Goal: Transaction & Acquisition: Purchase product/service

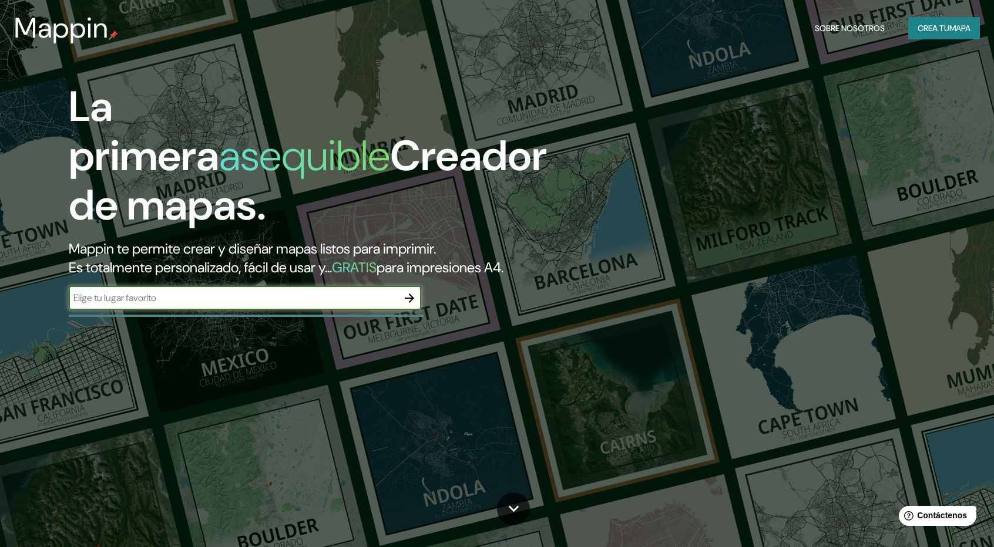
click at [405, 297] on icon "button" at bounding box center [409, 298] width 14 height 14
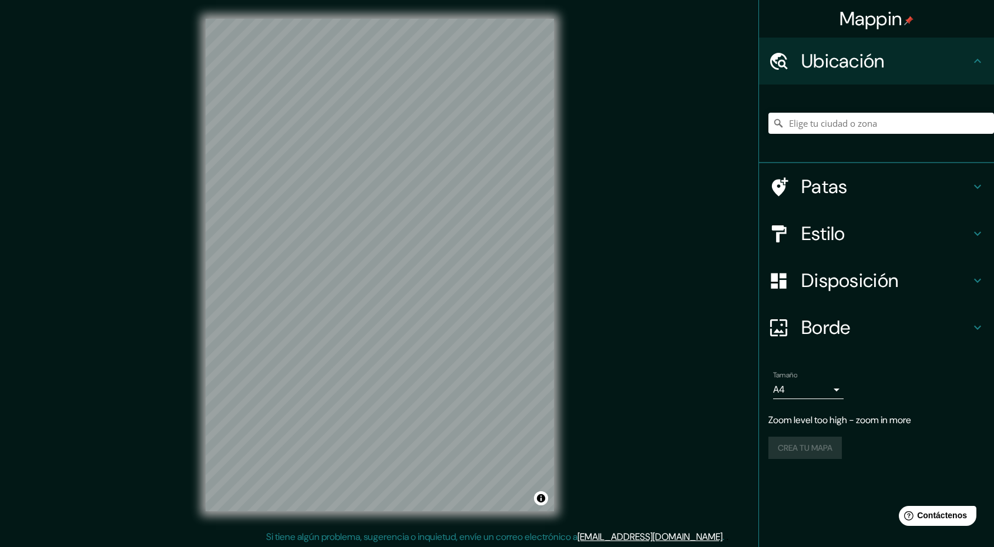
click at [679, 280] on div "Mappin Ubicación Patas Estilo Disposición Borde Elige un borde. Consejo : puede…" at bounding box center [497, 274] width 994 height 549
click at [664, 190] on div "Mappin Ubicación Patas Estilo Disposición Borde Elige un borde. Consejo : puede…" at bounding box center [497, 274] width 994 height 549
drag, startPoint x: 664, startPoint y: 190, endPoint x: 554, endPoint y: 200, distance: 109.7
click at [620, 196] on div "Mappin Ubicación Patas Estilo Disposición Borde Elige un borde. Consejo : puede…" at bounding box center [497, 274] width 994 height 549
click at [112, 196] on div "Mappin Ubicación Patas Estilo Disposición Borde Elige un borde. Consejo : puede…" at bounding box center [497, 274] width 994 height 549
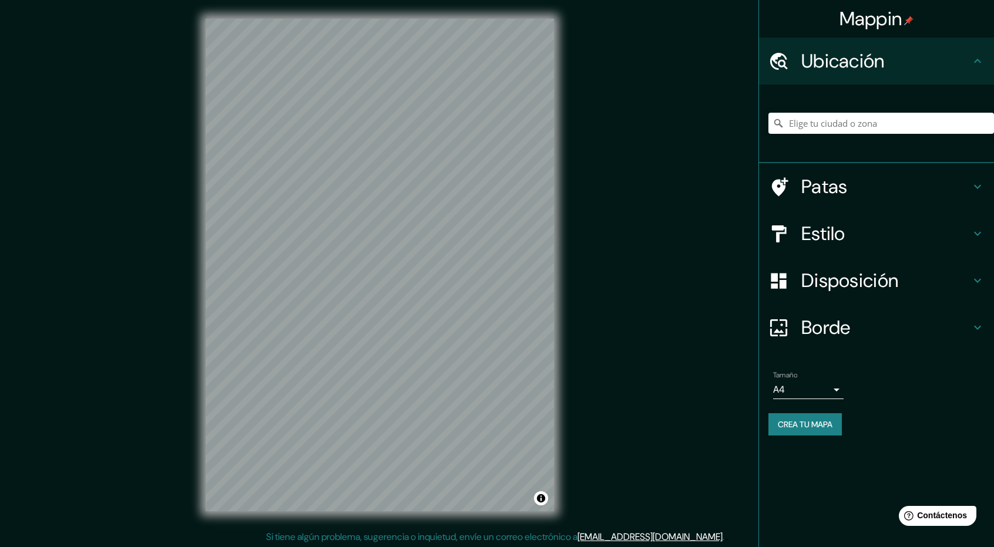
click at [902, 324] on h4 "Borde" at bounding box center [885, 327] width 169 height 23
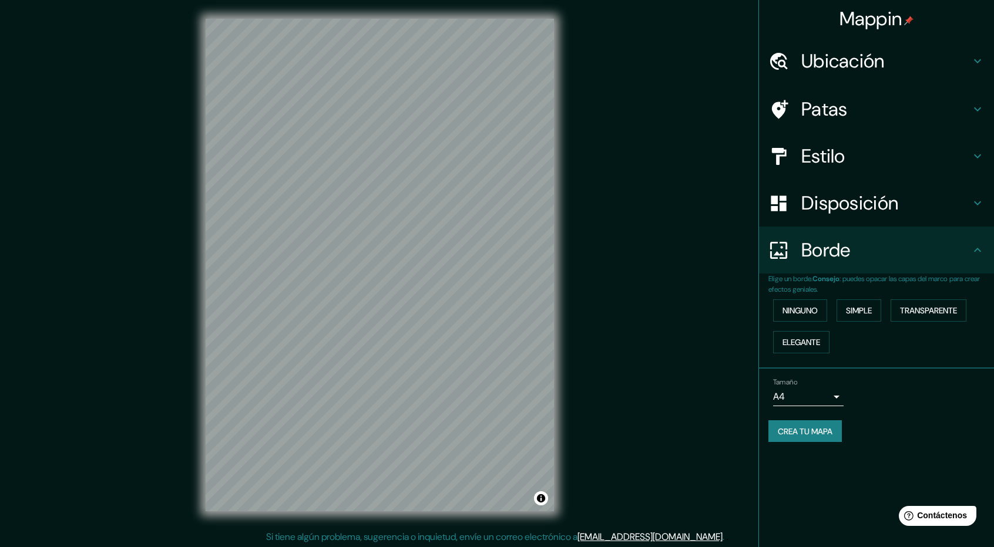
click at [828, 390] on body "Mappin Ubicación Patas Estilo Disposición Borde Elige un borde. Consejo : puede…" at bounding box center [497, 273] width 994 height 547
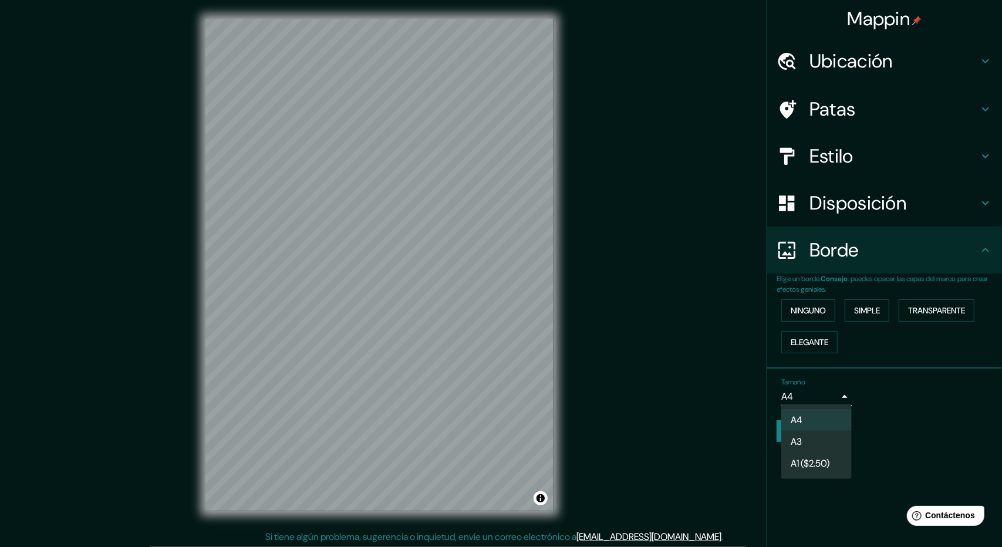
click at [898, 392] on div at bounding box center [501, 273] width 1002 height 547
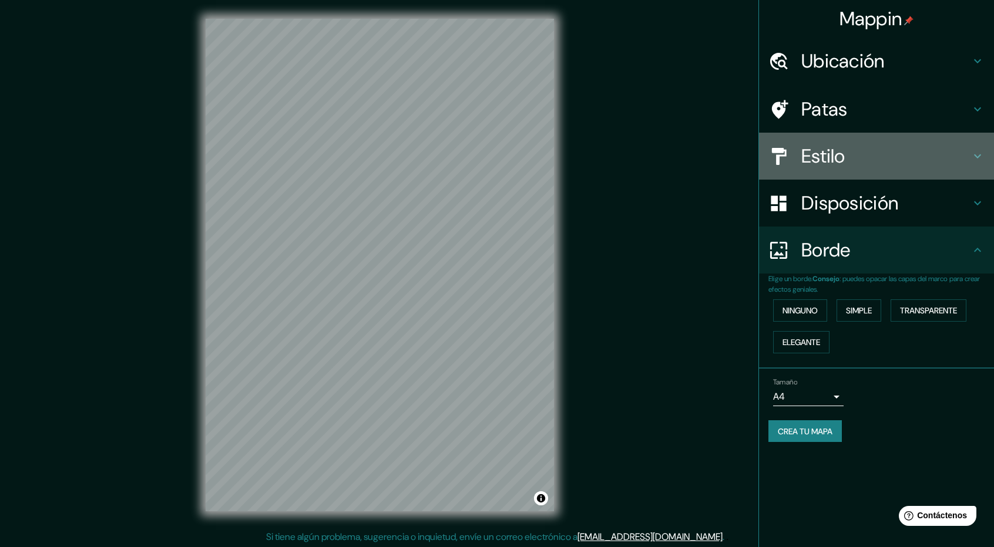
click at [806, 156] on font "Estilo" at bounding box center [823, 156] width 44 height 25
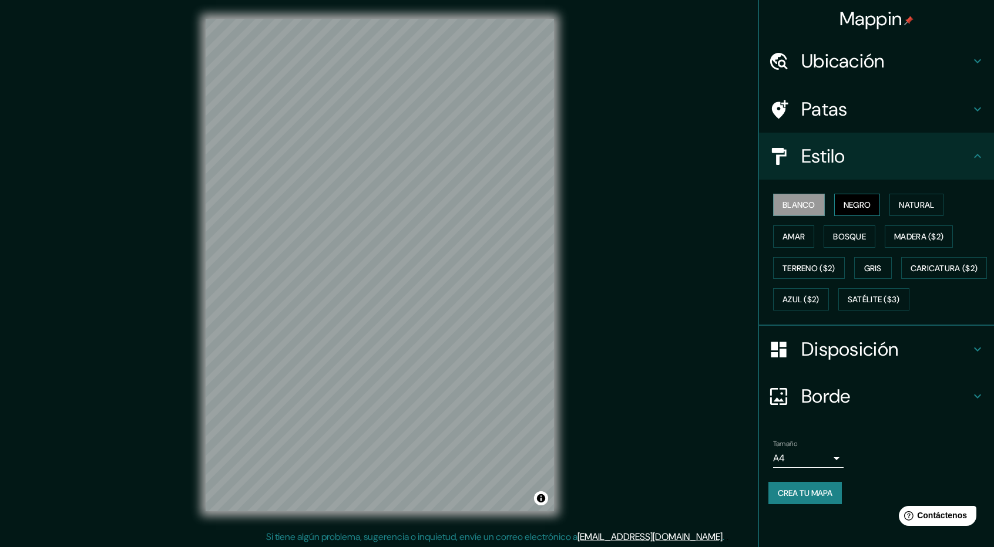
click at [868, 205] on font "Negro" at bounding box center [857, 205] width 28 height 11
click at [909, 210] on font "Natural" at bounding box center [915, 205] width 35 height 11
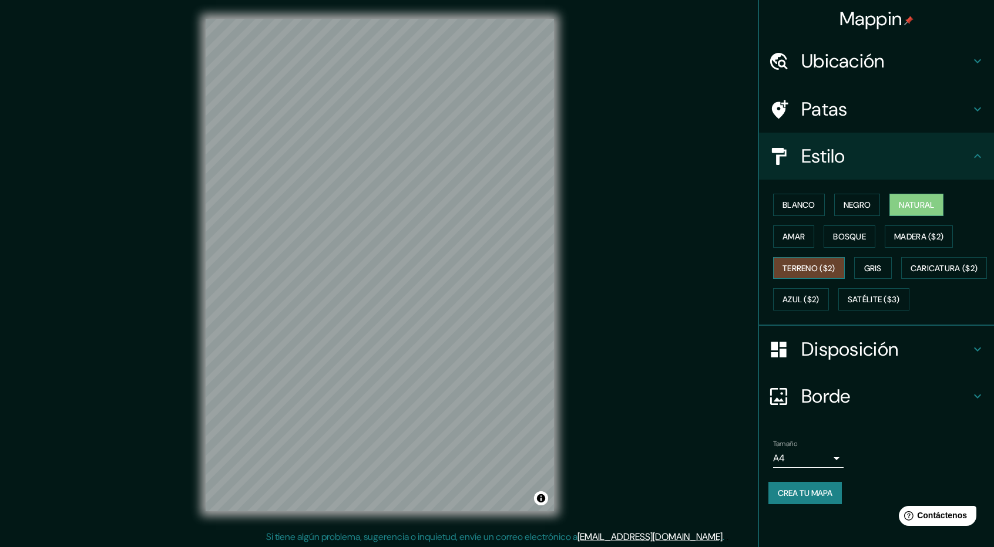
click at [830, 268] on font "Terreno ($2)" at bounding box center [808, 268] width 53 height 11
click at [881, 270] on font "Gris" at bounding box center [873, 268] width 18 height 11
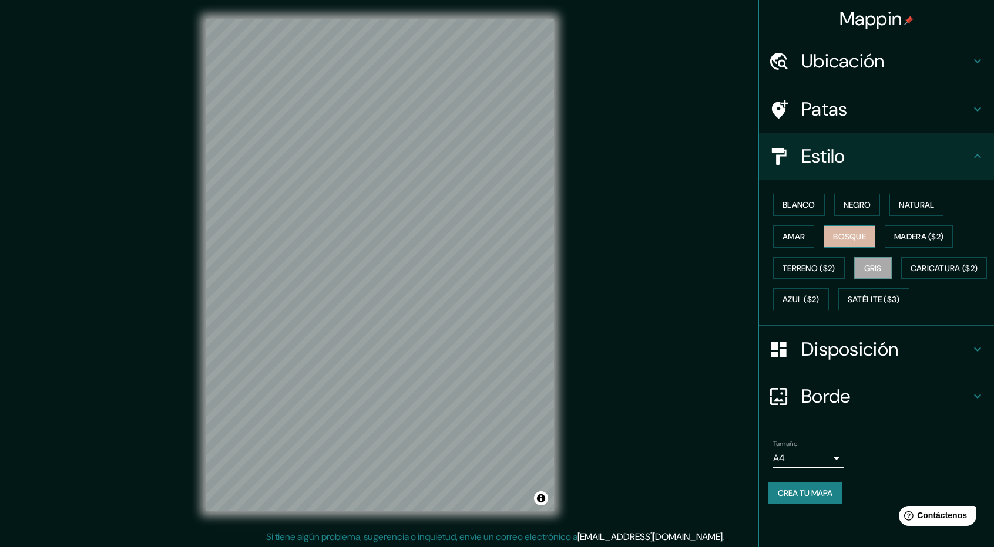
click at [862, 237] on font "Bosque" at bounding box center [849, 236] width 33 height 11
click at [902, 241] on font "Madera ($2)" at bounding box center [918, 236] width 49 height 15
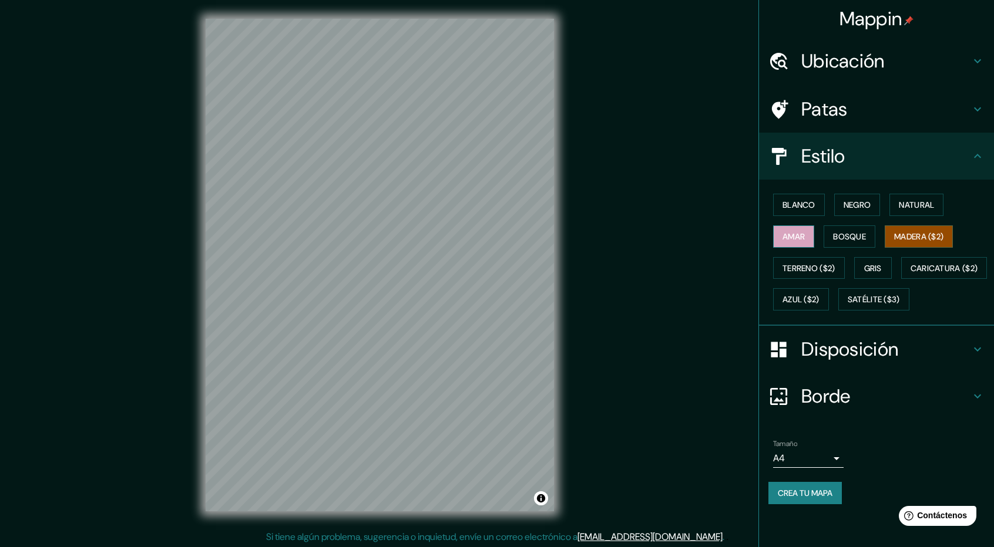
click at [801, 239] on font "Amar" at bounding box center [793, 236] width 22 height 11
click at [899, 243] on button "Madera ($2)" at bounding box center [918, 236] width 68 height 22
click at [910, 274] on font "Caricatura ($2)" at bounding box center [944, 268] width 68 height 11
